Goal: Task Accomplishment & Management: Use online tool/utility

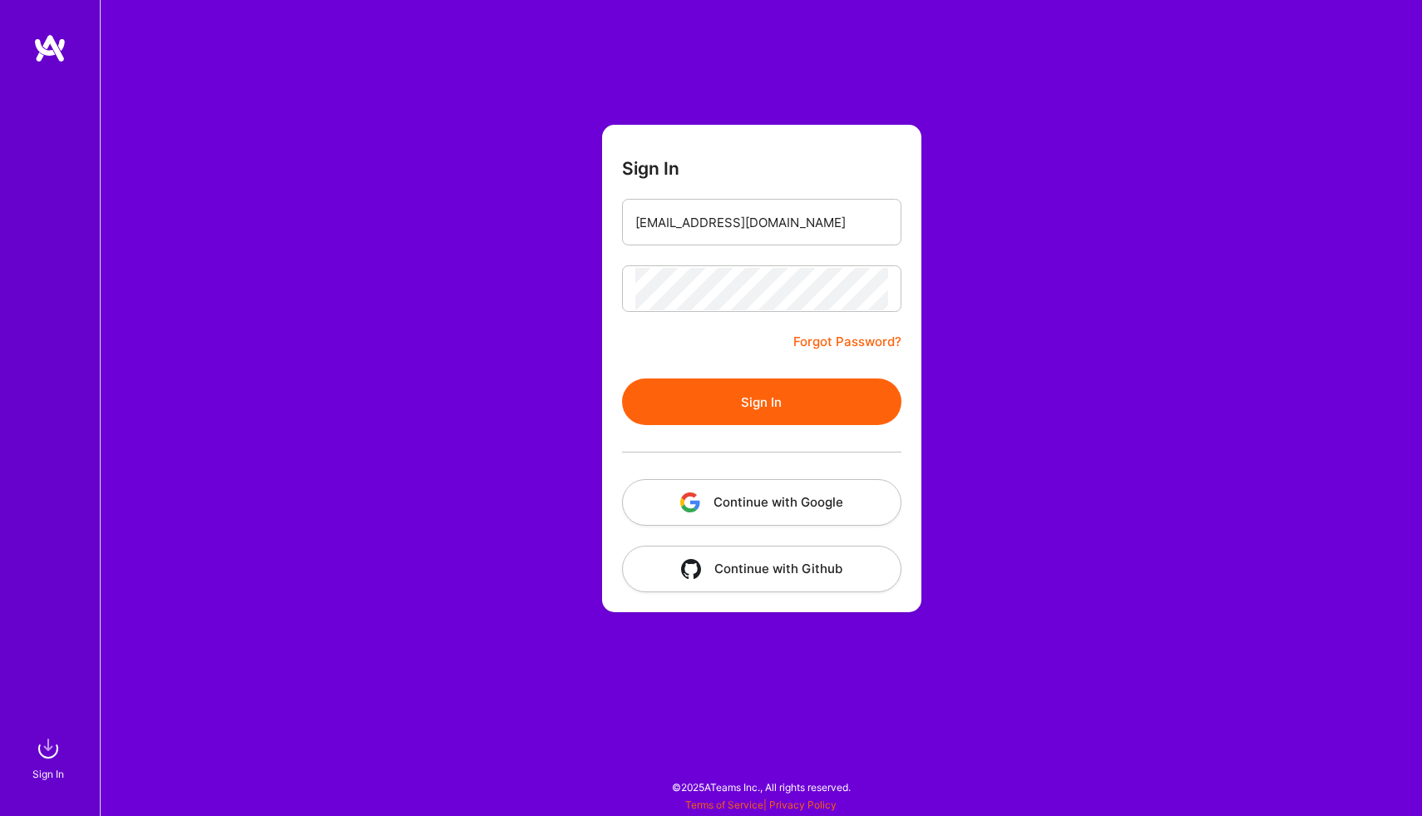
click at [770, 418] on button "Sign In" at bounding box center [761, 401] width 279 height 47
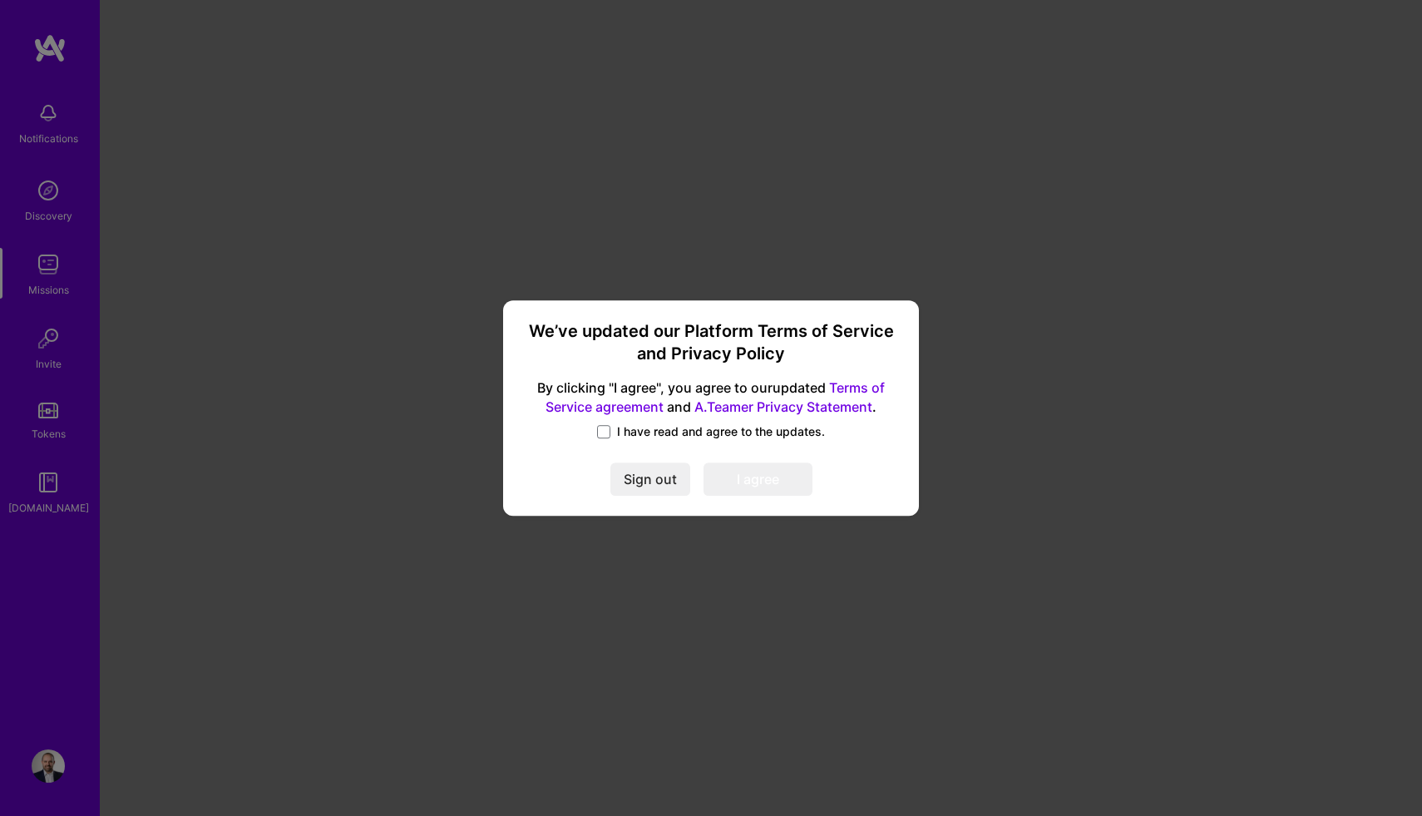
click at [697, 436] on span "I have read and agree to the updates." at bounding box center [721, 431] width 208 height 17
click at [0, 0] on input "I have read and agree to the updates." at bounding box center [0, 0] width 0 height 0
click at [752, 483] on button "I agree" at bounding box center [757, 479] width 109 height 33
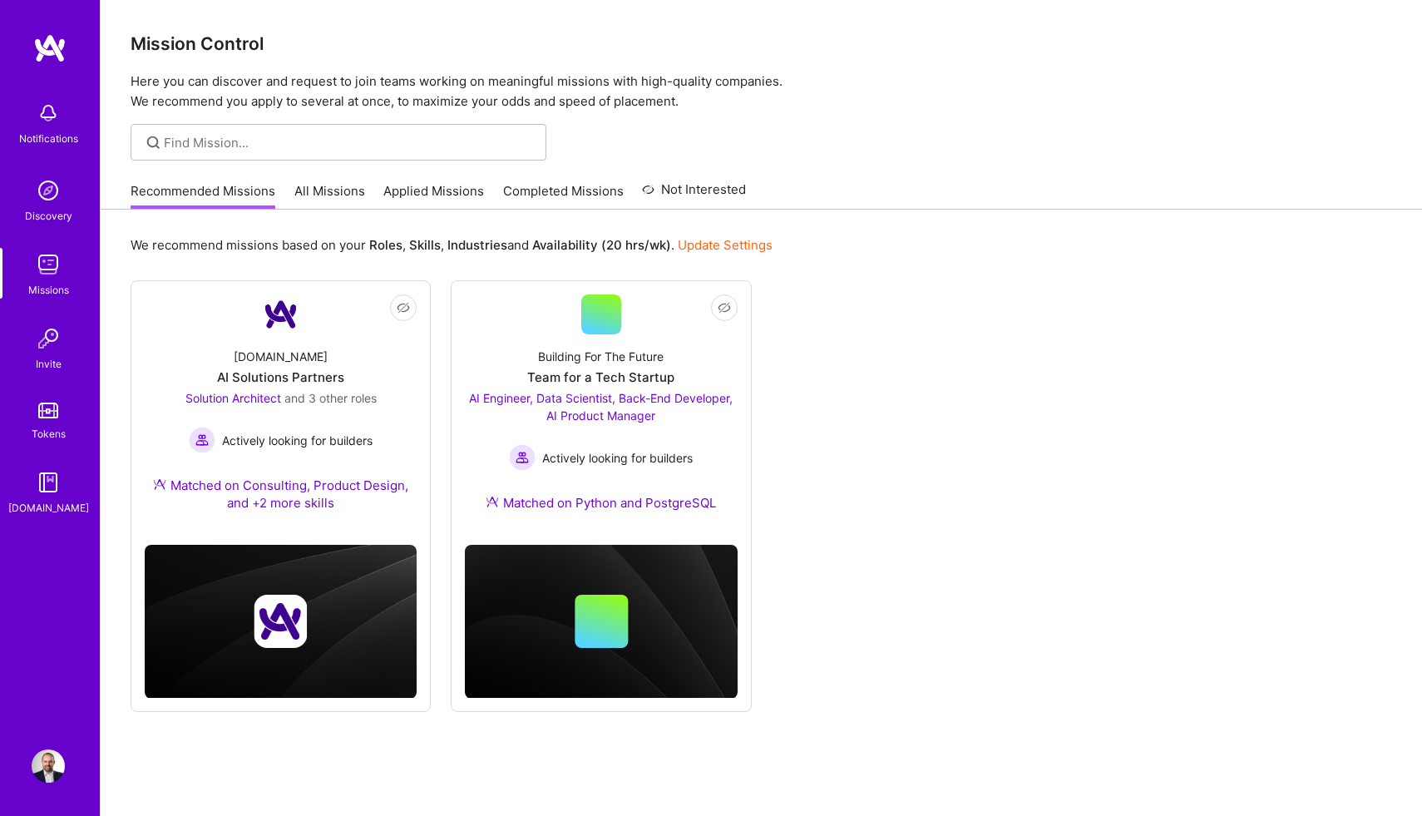
click at [51, 195] on img at bounding box center [48, 190] width 33 height 33
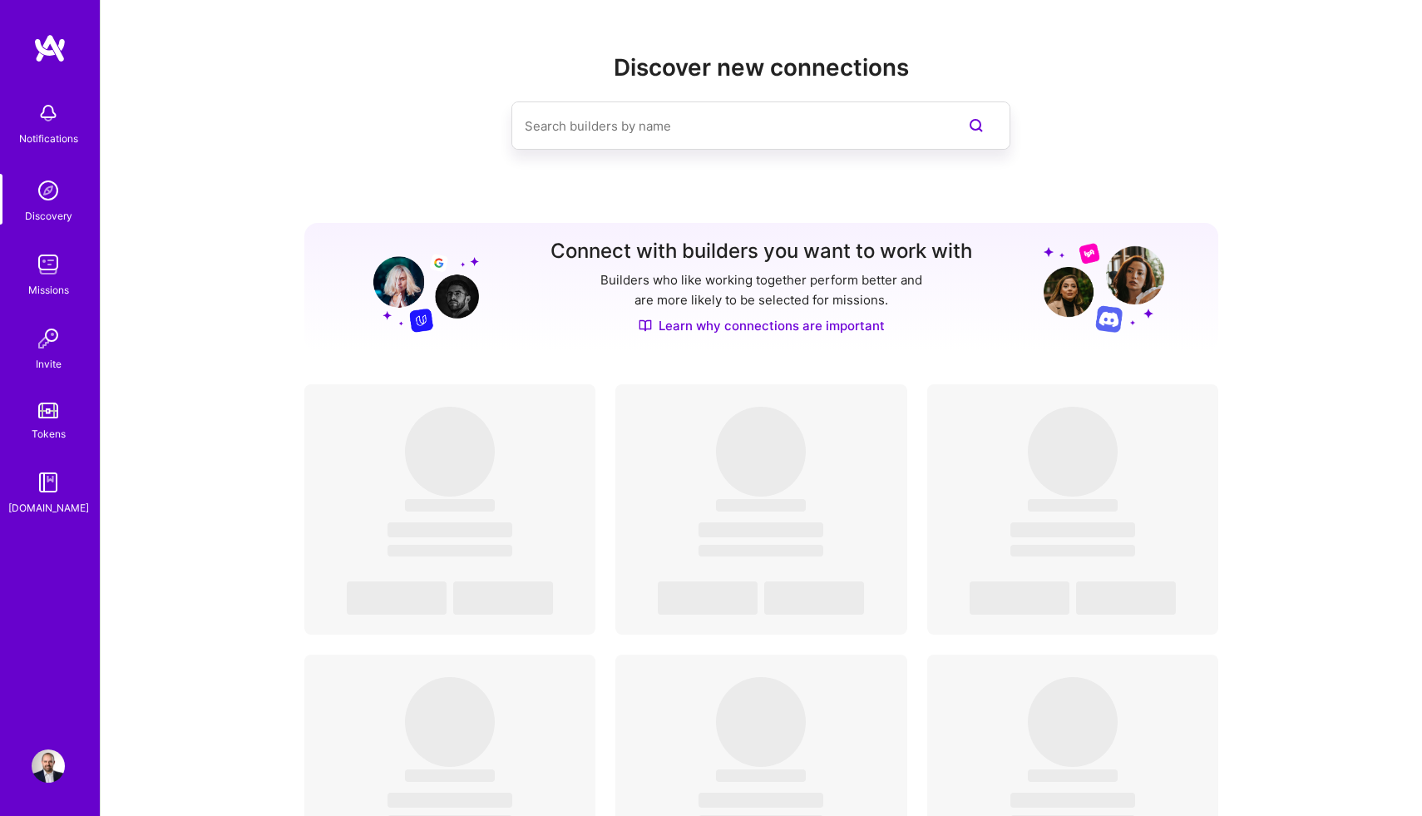
click at [49, 261] on img at bounding box center [48, 264] width 33 height 33
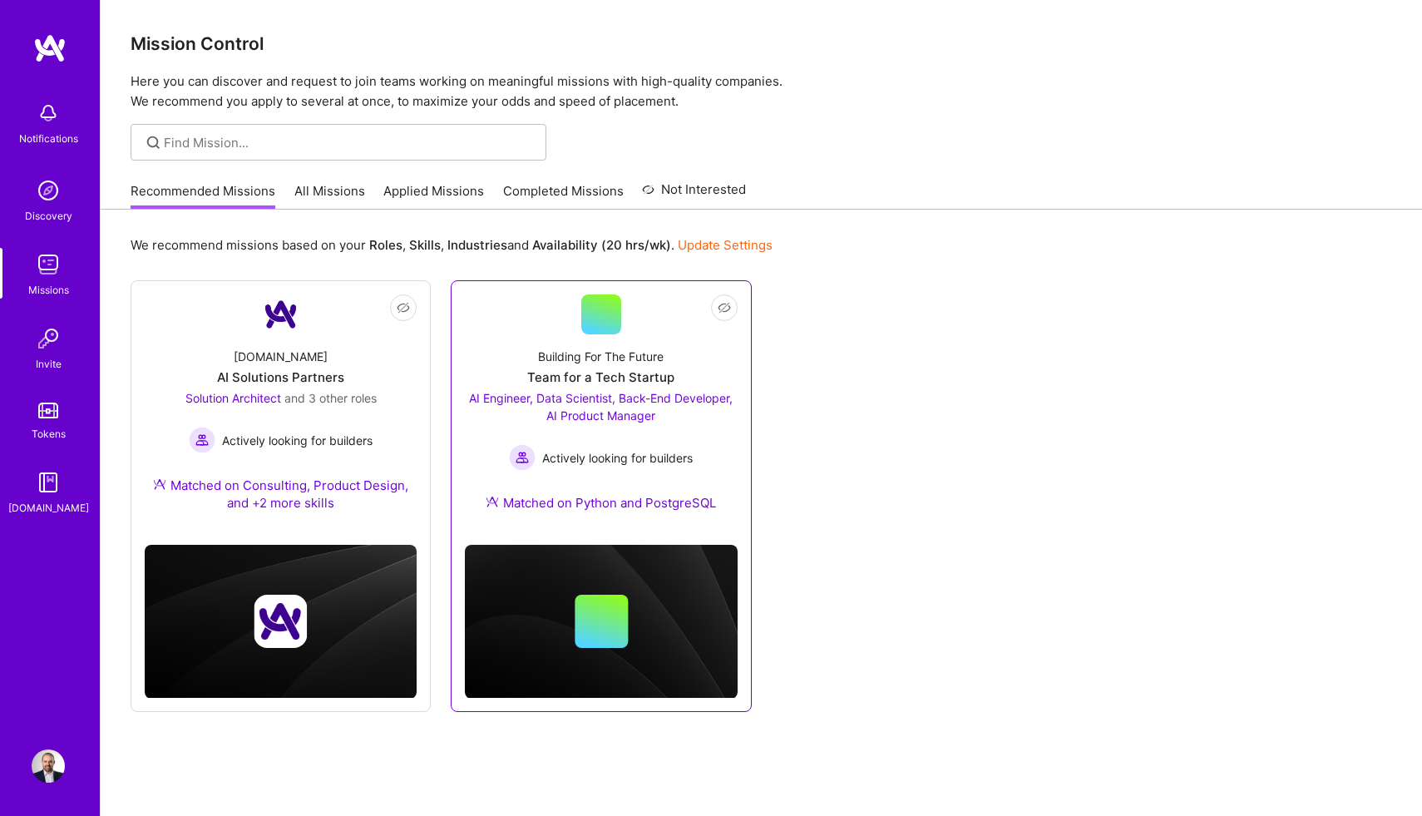
click at [554, 367] on div "Building For The Future Team for a Tech Startup AI Engineer, Data Scientist, Ba…" at bounding box center [601, 432] width 272 height 197
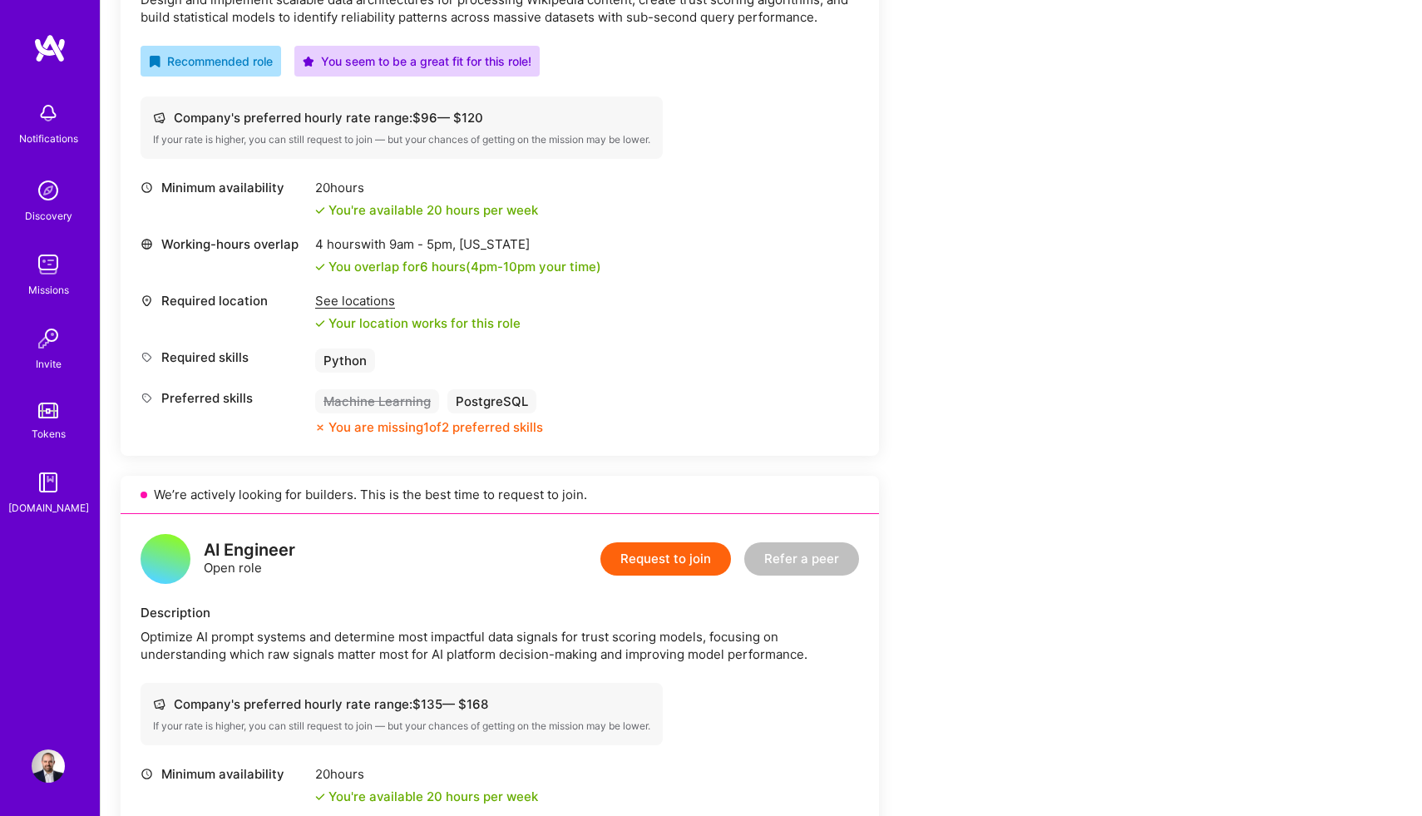
scroll to position [551, 0]
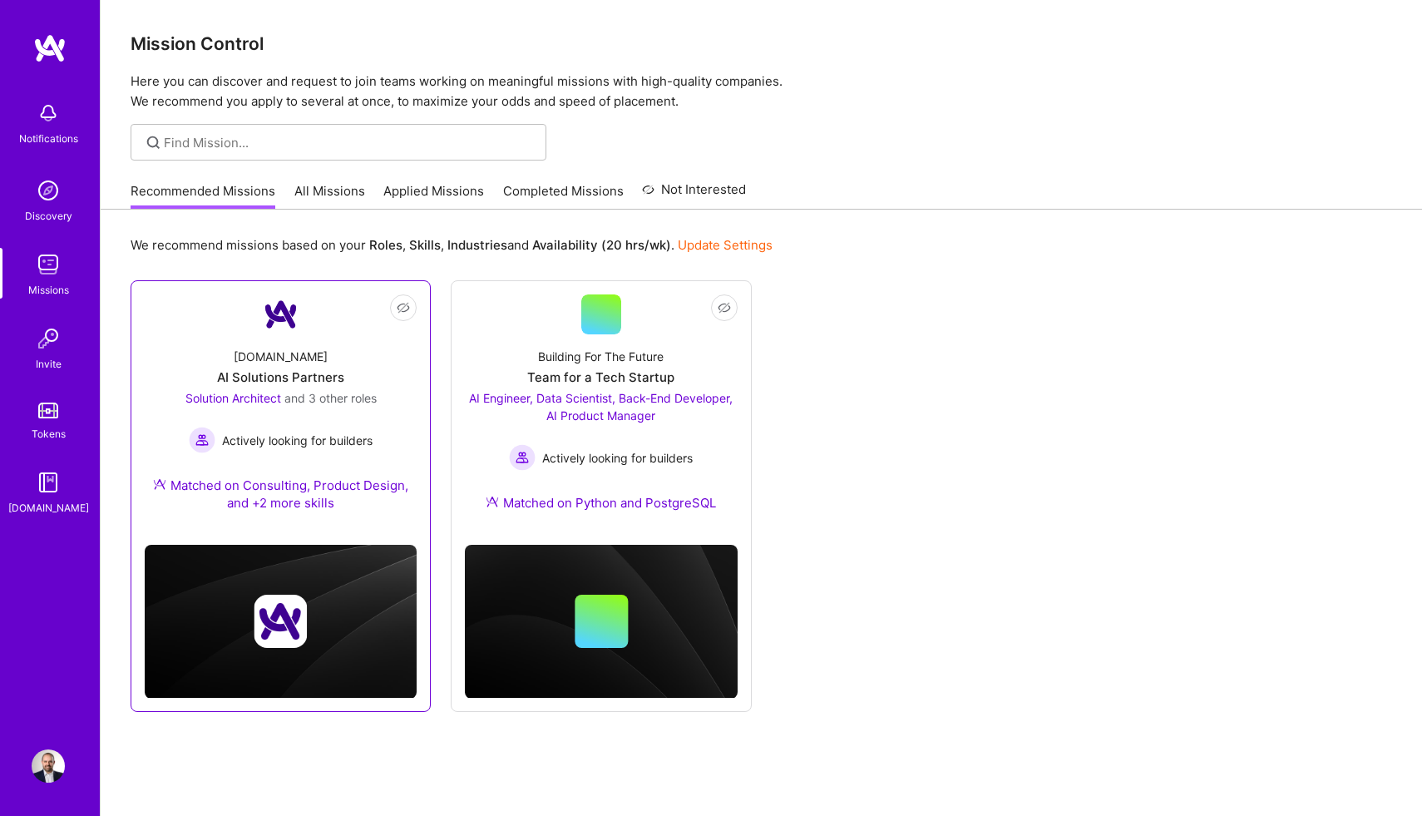
click at [327, 422] on div "Solution Architect and 3 other roles Actively looking for builders" at bounding box center [280, 421] width 191 height 64
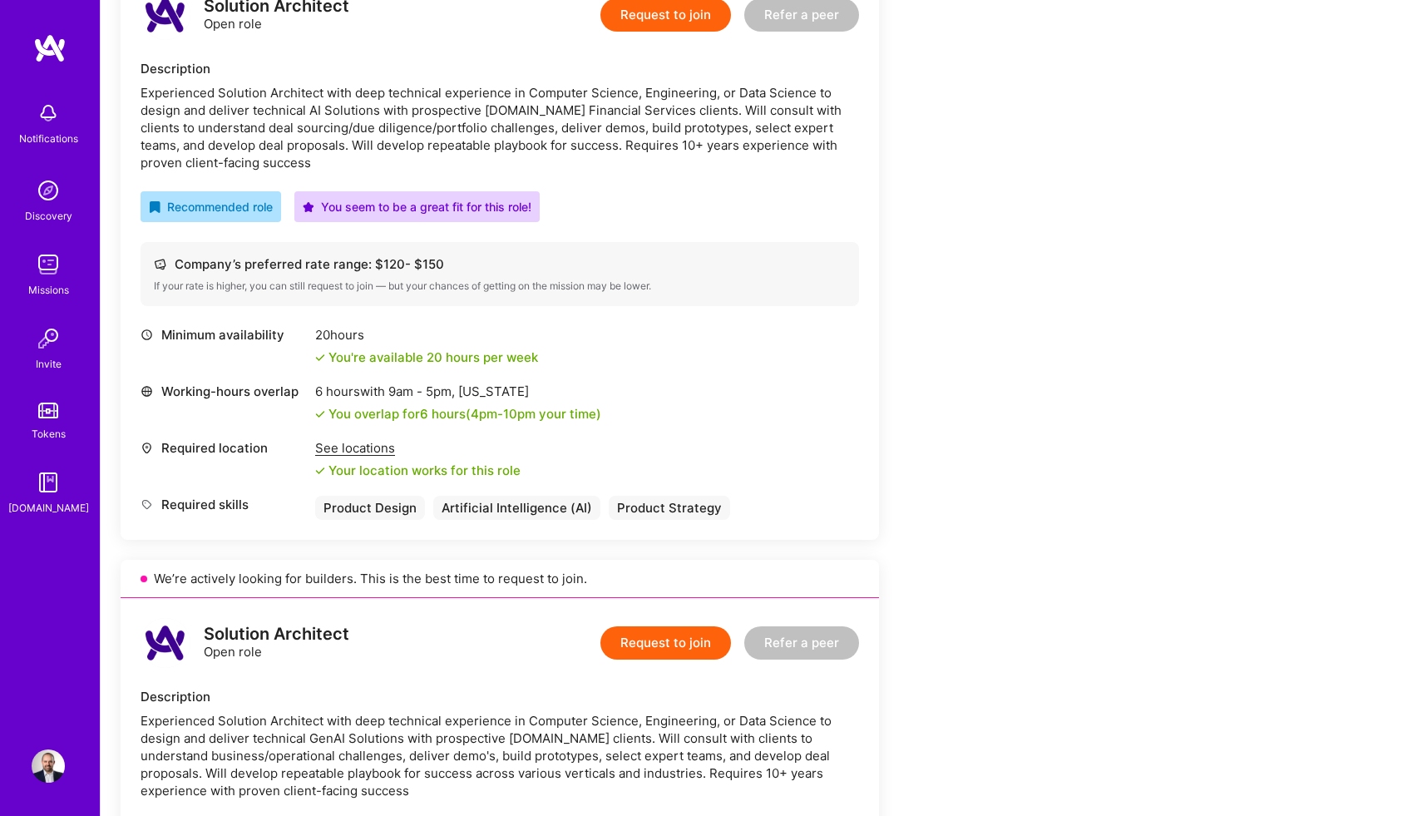
scroll to position [1716, 0]
